Goal: Task Accomplishment & Management: Use online tool/utility

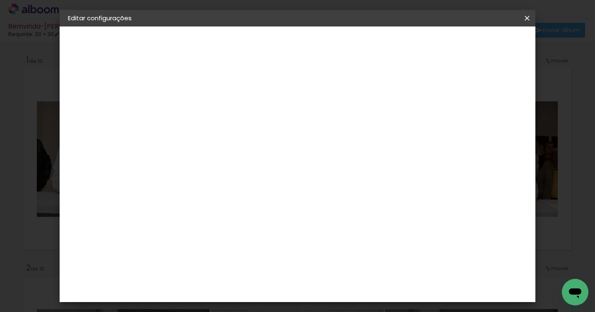
click at [528, 19] on iron-icon at bounding box center [527, 18] width 10 height 8
